Goal: Information Seeking & Learning: Check status

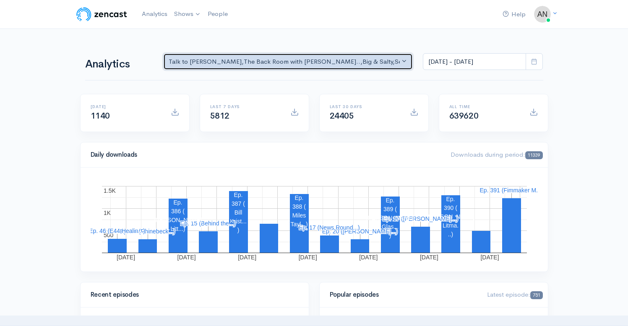
click at [300, 64] on div "Talk to [PERSON_NAME] , The Back Room with [PERSON_NAME].. , Big & Salty , Seri…" at bounding box center [284, 62] width 231 height 10
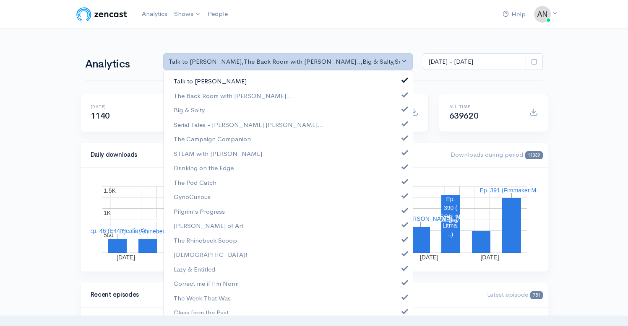
click at [403, 81] on span at bounding box center [404, 79] width 3 height 6
select select "10316"
click at [399, 112] on link "Big & Salty" at bounding box center [288, 110] width 249 height 15
click at [403, 120] on span at bounding box center [404, 122] width 3 height 6
click at [398, 140] on link "The Campaign Companion" at bounding box center [288, 139] width 249 height 15
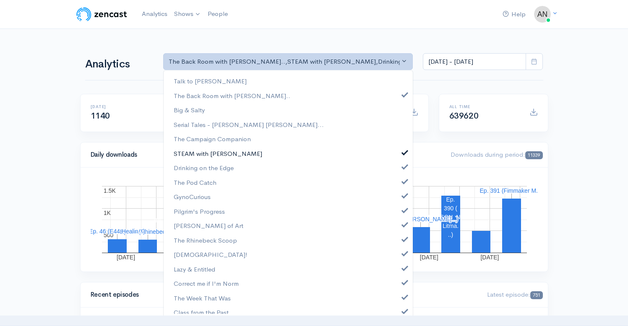
click at [403, 151] on span at bounding box center [404, 151] width 3 height 6
click at [398, 174] on link "Drinking on the Edge" at bounding box center [288, 168] width 249 height 15
click at [398, 184] on link "The Pod Catch" at bounding box center [288, 182] width 249 height 15
click at [403, 195] on span at bounding box center [404, 195] width 3 height 6
click at [397, 213] on link "Pilgrim's Progress" at bounding box center [288, 211] width 249 height 15
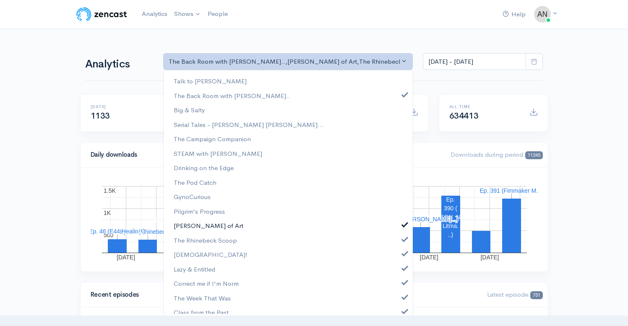
click at [403, 223] on span at bounding box center [404, 224] width 3 height 6
click at [403, 241] on span at bounding box center [404, 238] width 3 height 6
click at [398, 260] on link "[DEMOGRAPHIC_DATA]!" at bounding box center [288, 254] width 249 height 15
click at [398, 278] on link "Correct me if I'm Norm" at bounding box center [288, 283] width 249 height 15
click at [398, 288] on link "Correct me if I'm Norm" at bounding box center [288, 283] width 249 height 15
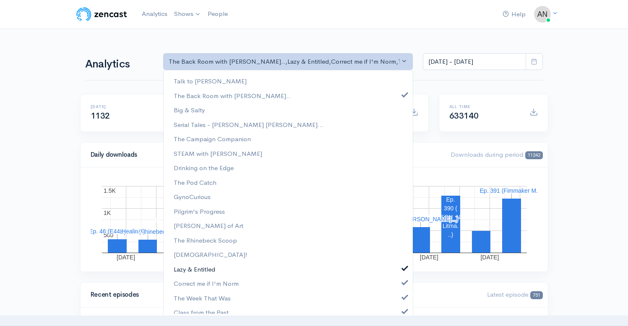
click at [398, 274] on link "Lazy & Entitled" at bounding box center [288, 269] width 249 height 15
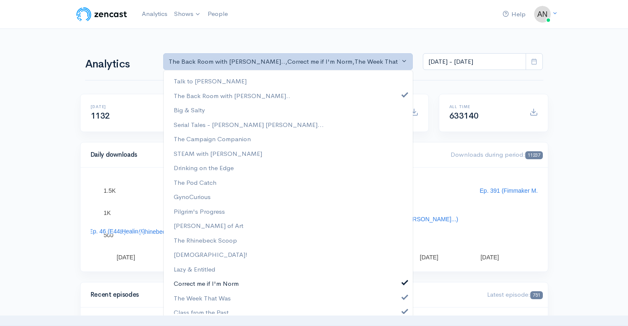
click at [403, 283] on span at bounding box center [404, 281] width 3 height 6
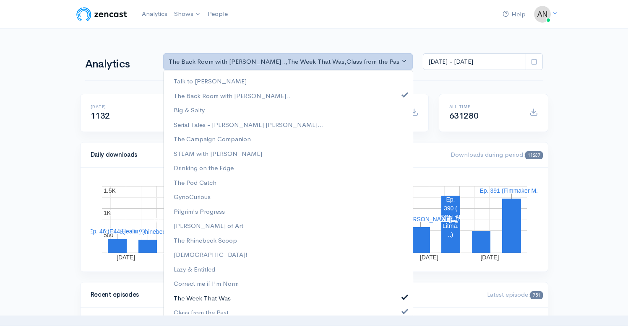
click at [403, 297] on span at bounding box center [404, 296] width 3 height 6
click at [398, 316] on nav at bounding box center [314, 321] width 628 height 10
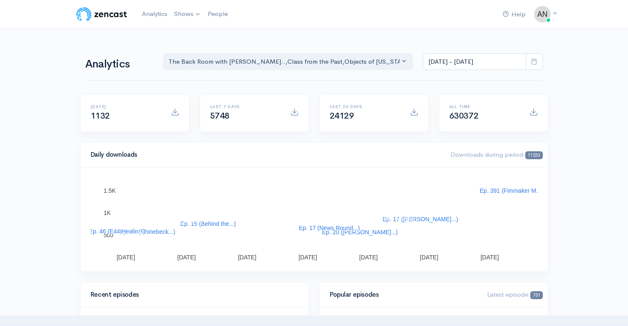
scroll to position [1, 0]
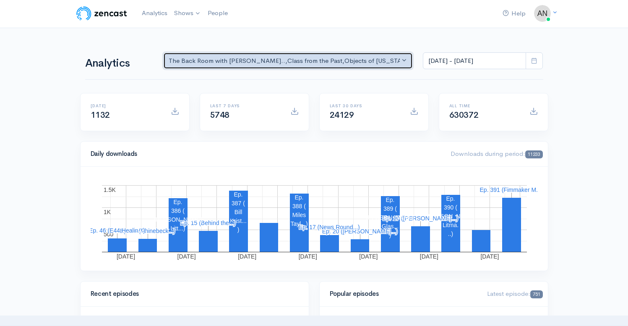
click at [370, 65] on div "The Back Room with [PERSON_NAME].. , Class from the Past , Objects of [US_STATE…" at bounding box center [284, 61] width 231 height 10
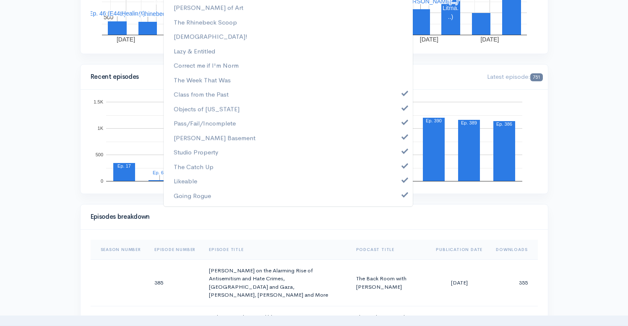
scroll to position [235, 0]
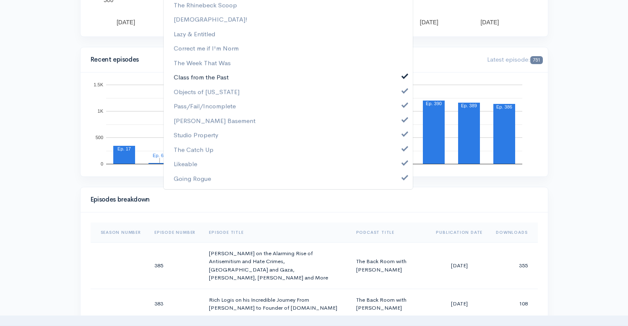
click at [406, 75] on span at bounding box center [404, 75] width 3 height 6
click at [404, 84] on link "Class from the Past" at bounding box center [288, 77] width 249 height 15
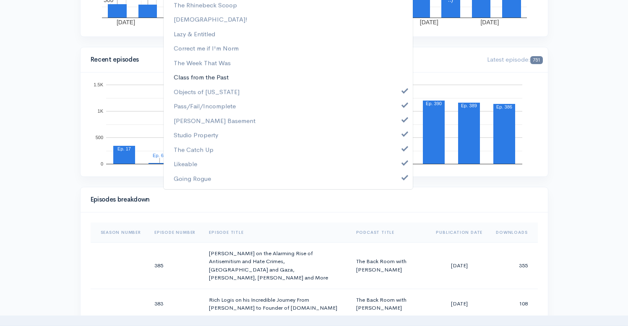
scroll to position [151, 0]
click at [403, 92] on link "Objects of [US_STATE]" at bounding box center [288, 92] width 249 height 15
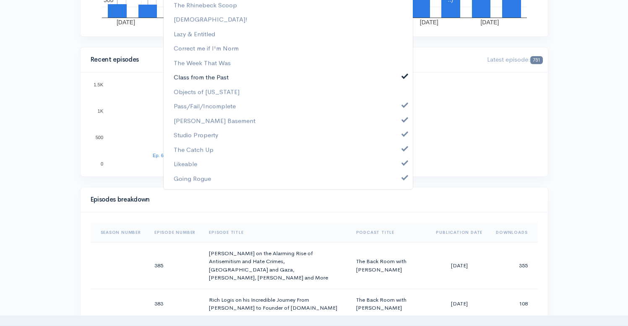
click at [403, 77] on span at bounding box center [404, 75] width 3 height 6
click at [403, 109] on link "Pass/Fail/Incomplete" at bounding box center [288, 106] width 249 height 15
click at [403, 114] on link "[PERSON_NAME] Basement" at bounding box center [288, 121] width 249 height 15
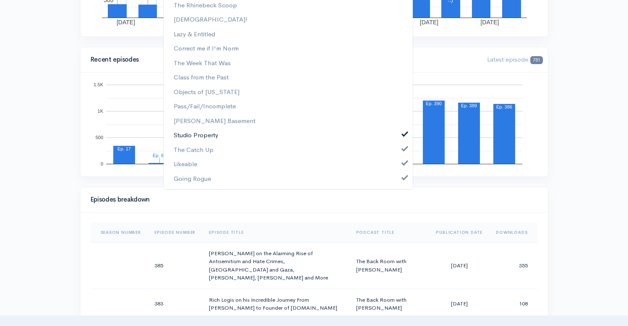
click at [404, 130] on link "Studio Property" at bounding box center [288, 135] width 249 height 15
click at [405, 151] on link "The Catch Up" at bounding box center [288, 150] width 249 height 15
click at [405, 166] on link "Likeable" at bounding box center [288, 164] width 249 height 15
click at [405, 179] on span at bounding box center [404, 177] width 3 height 6
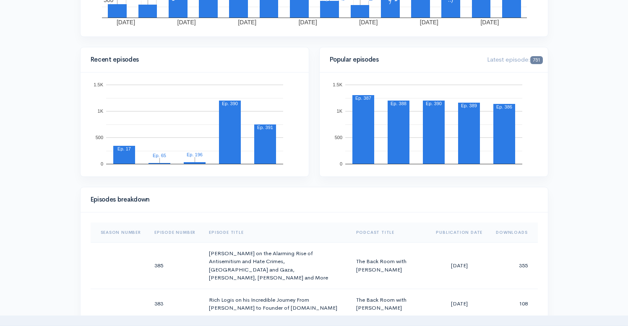
scroll to position [0, 0]
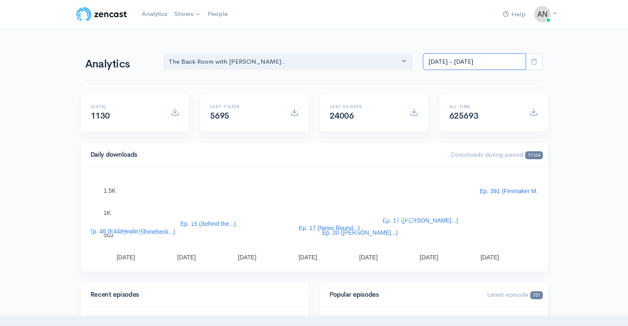
click at [468, 65] on input "[DATE] - [DATE]" at bounding box center [474, 61] width 103 height 17
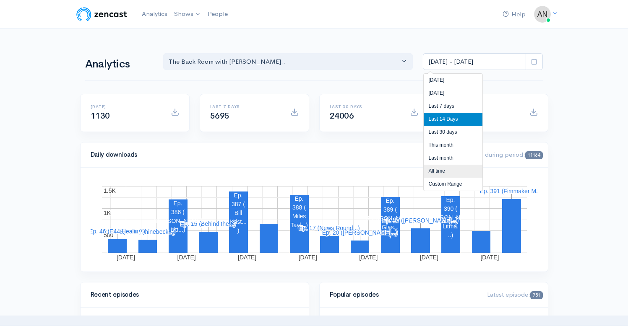
click at [438, 171] on li "All time" at bounding box center [452, 171] width 59 height 13
type input "[DATE] - [DATE]"
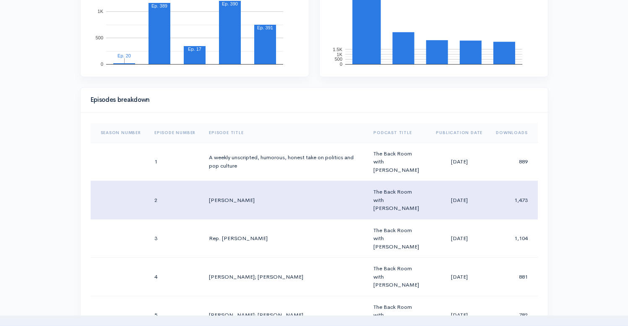
click at [404, 182] on td "The Back Room with [PERSON_NAME]" at bounding box center [397, 200] width 62 height 39
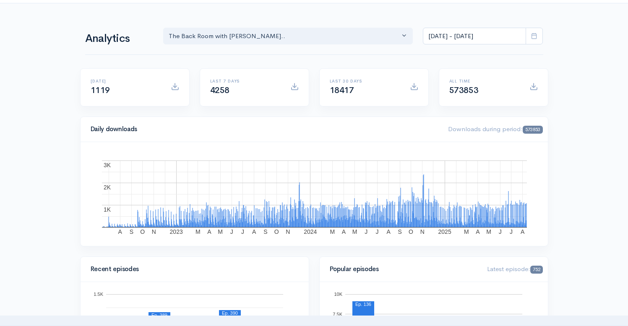
scroll to position [46, 0]
